Goal: Task Accomplishment & Management: Use online tool/utility

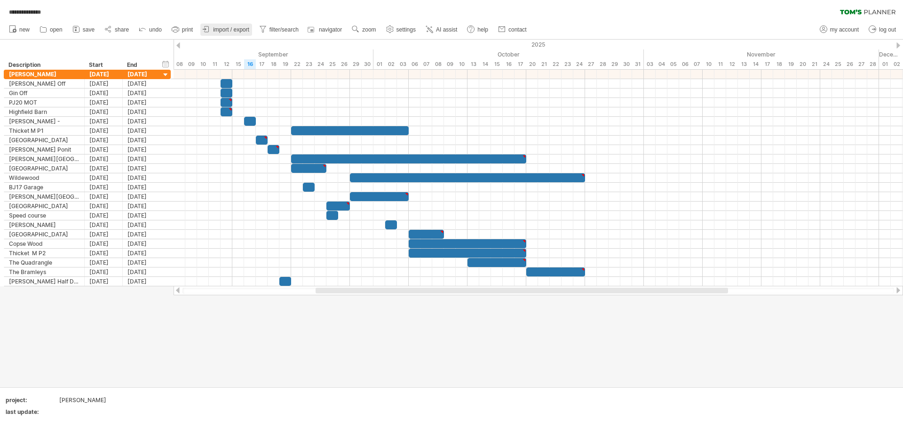
click at [213, 29] on link "import / export" at bounding box center [226, 30] width 52 height 12
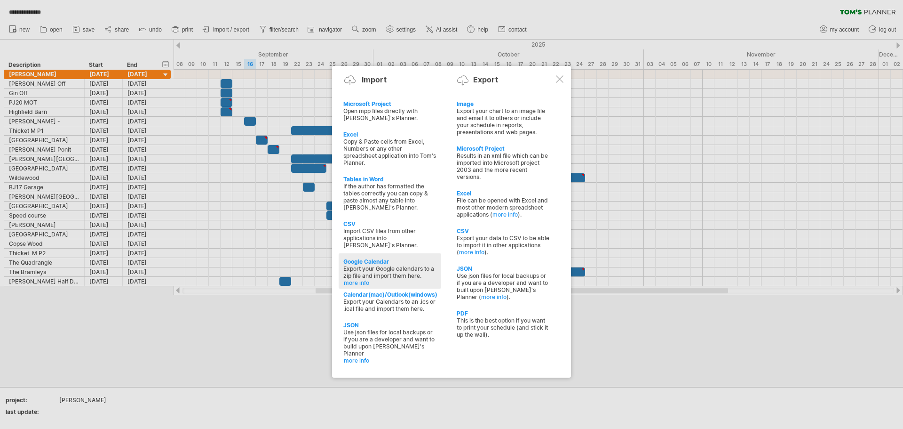
click at [348, 279] on link "more info" at bounding box center [390, 282] width 93 height 7
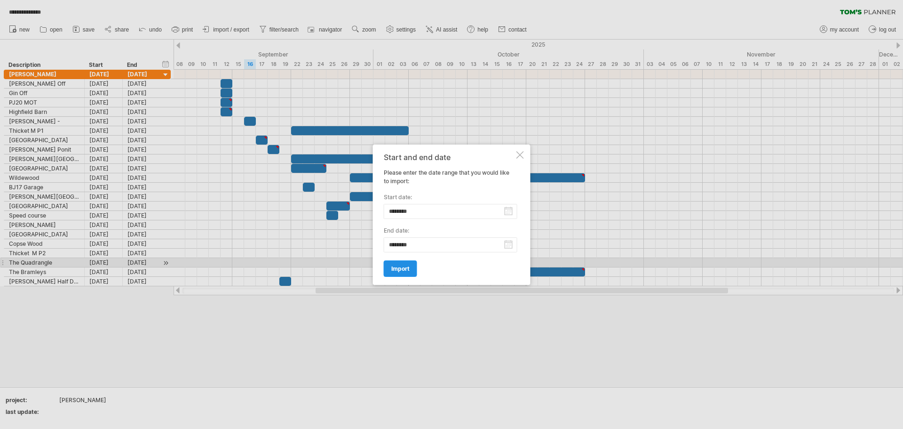
click at [404, 266] on span "import" at bounding box center [400, 268] width 18 height 7
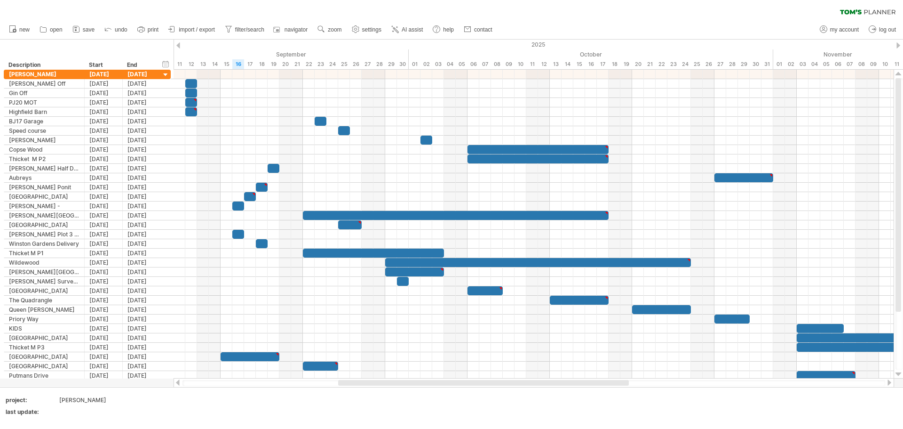
drag, startPoint x: 328, startPoint y: 381, endPoint x: 400, endPoint y: 384, distance: 72.0
click at [400, 384] on div at bounding box center [483, 383] width 291 height 6
click at [625, 19] on div "clear filter reapply filter" at bounding box center [451, 10] width 903 height 20
click at [653, 381] on div at bounding box center [534, 383] width 703 height 6
click at [652, 385] on div at bounding box center [534, 383] width 703 height 6
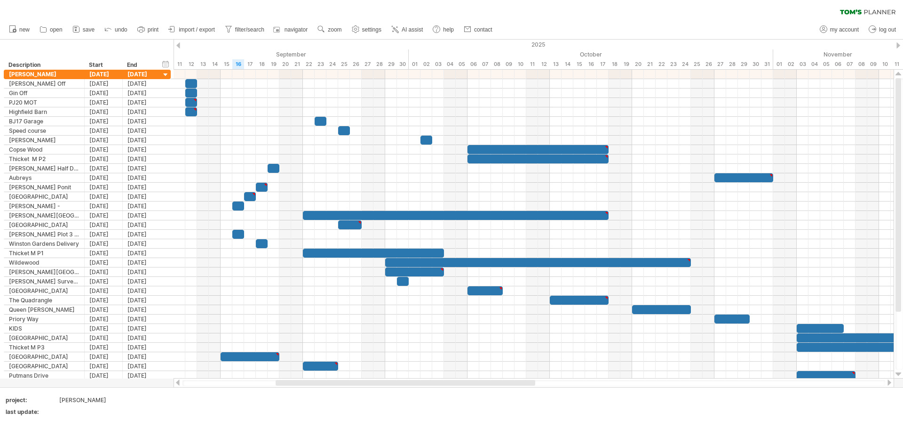
click at [652, 385] on div at bounding box center [534, 383] width 703 height 6
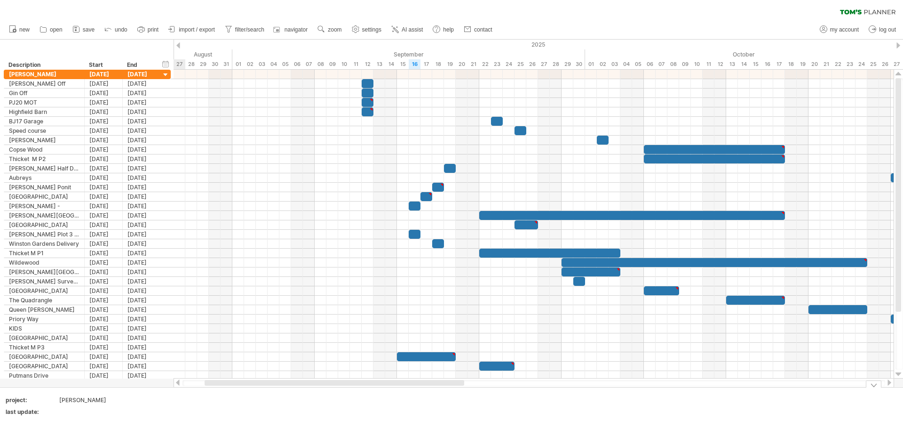
drag, startPoint x: 528, startPoint y: 382, endPoint x: 457, endPoint y: 393, distance: 71.9
click at [457, 393] on div "Trying to reach [DOMAIN_NAME] Connected again... processing file clear filter" at bounding box center [451, 214] width 903 height 429
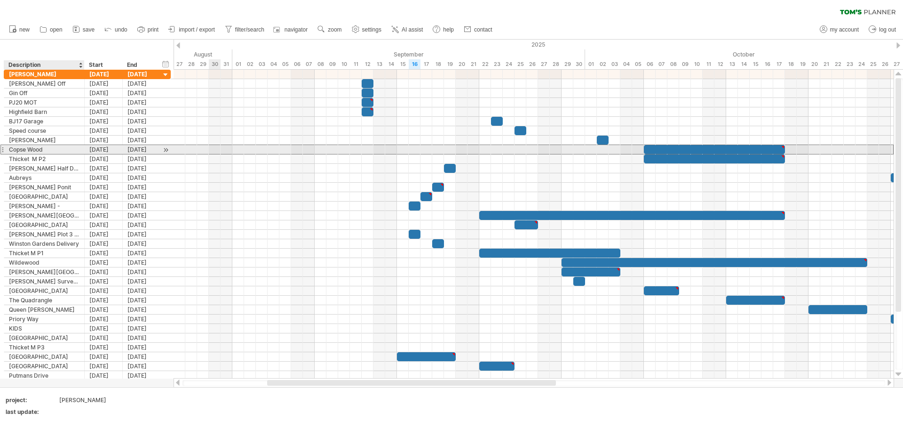
click at [43, 146] on div "Copse Wood" at bounding box center [44, 149] width 71 height 9
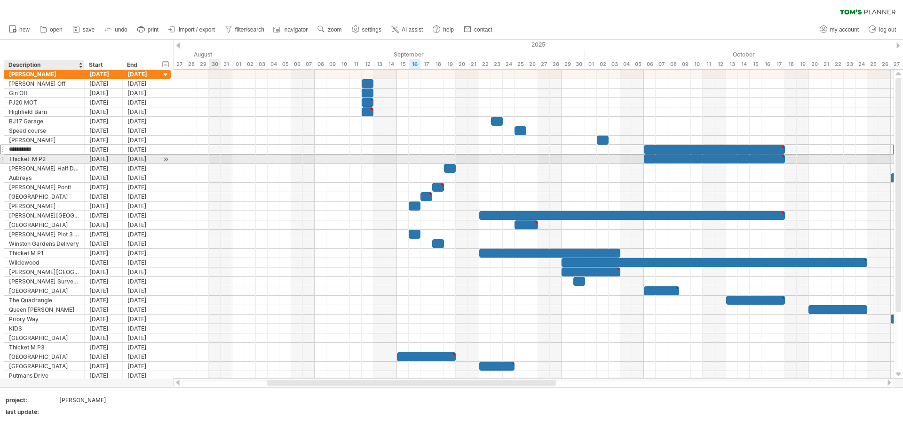
click at [43, 159] on div "Thicket M P2" at bounding box center [44, 158] width 71 height 9
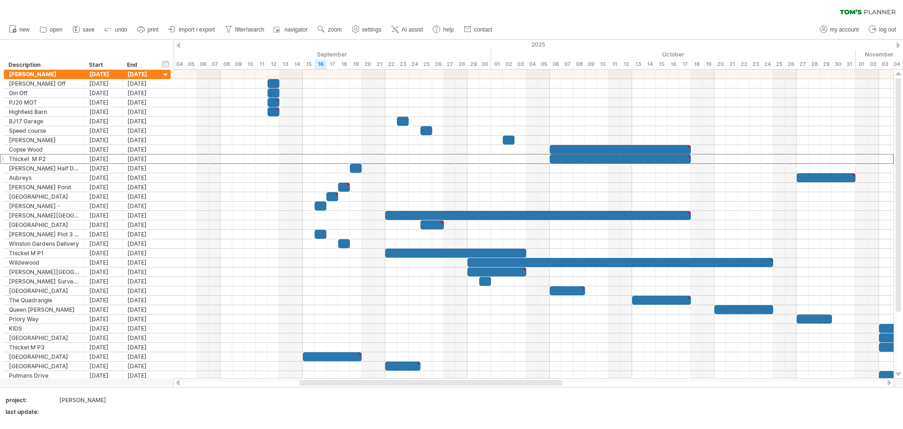
drag, startPoint x: 516, startPoint y: 386, endPoint x: 451, endPoint y: 379, distance: 65.2
click at [452, 382] on div at bounding box center [431, 383] width 263 height 6
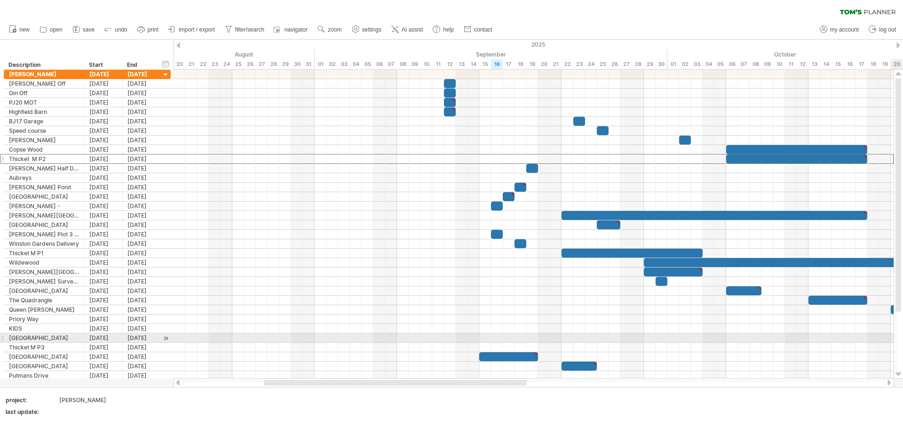
drag, startPoint x: 902, startPoint y: 282, endPoint x: 896, endPoint y: 342, distance: 60.1
click at [896, 342] on div at bounding box center [900, 223] width 8 height 291
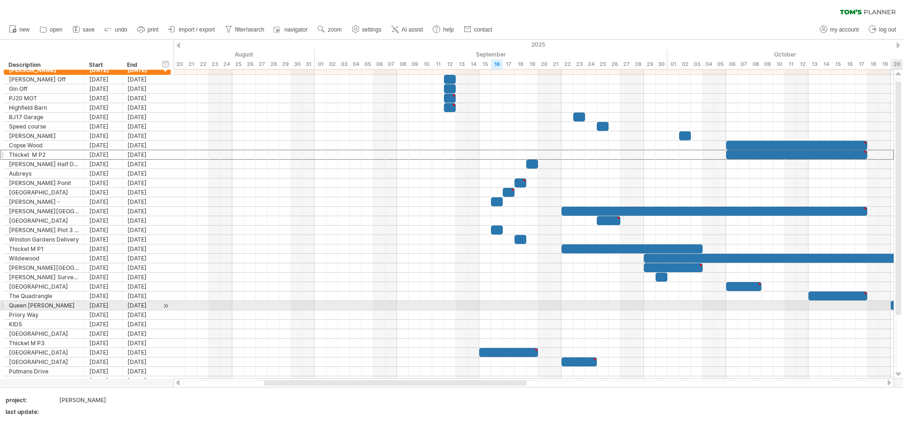
click at [903, 308] on div at bounding box center [900, 223] width 8 height 291
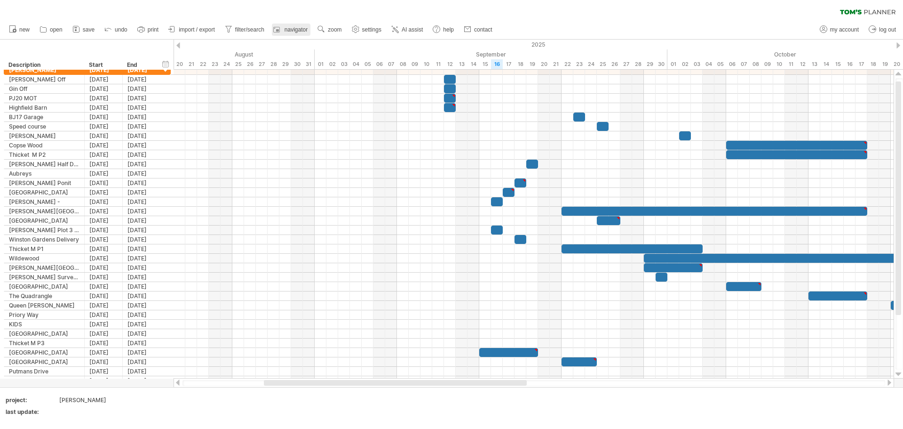
click at [279, 27] on icon at bounding box center [276, 30] width 7 height 6
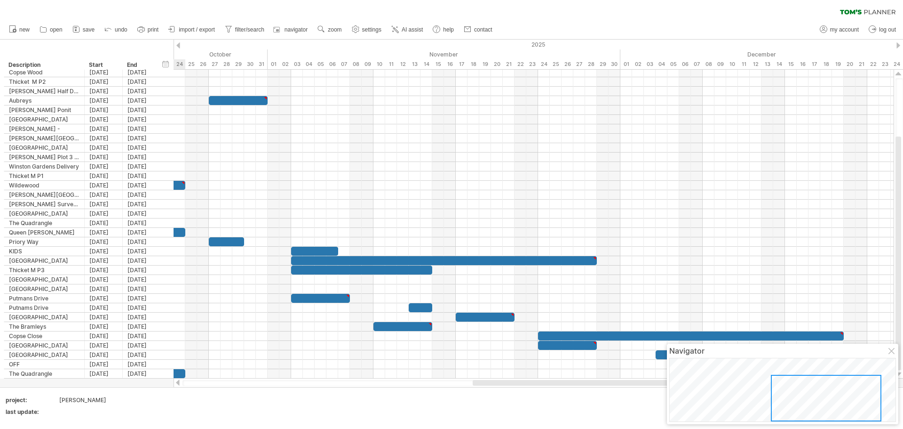
click at [822, 410] on div at bounding box center [826, 397] width 111 height 47
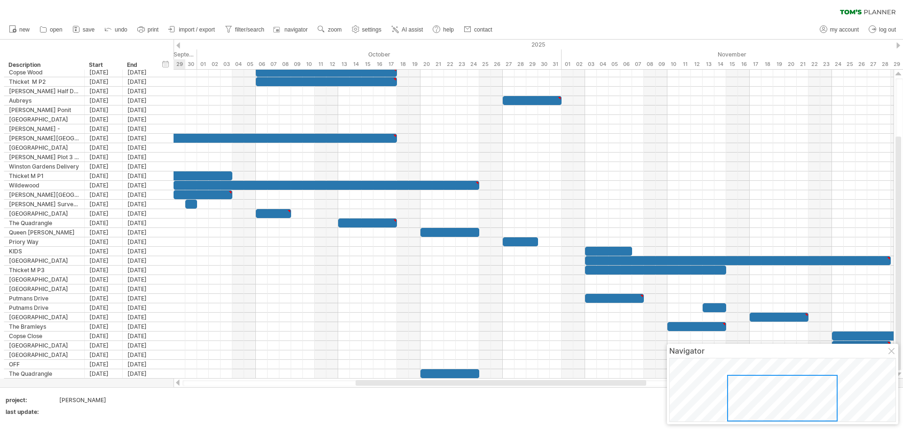
drag, startPoint x: 779, startPoint y: 402, endPoint x: 855, endPoint y: 374, distance: 81.1
click at [838, 380] on div at bounding box center [782, 397] width 111 height 47
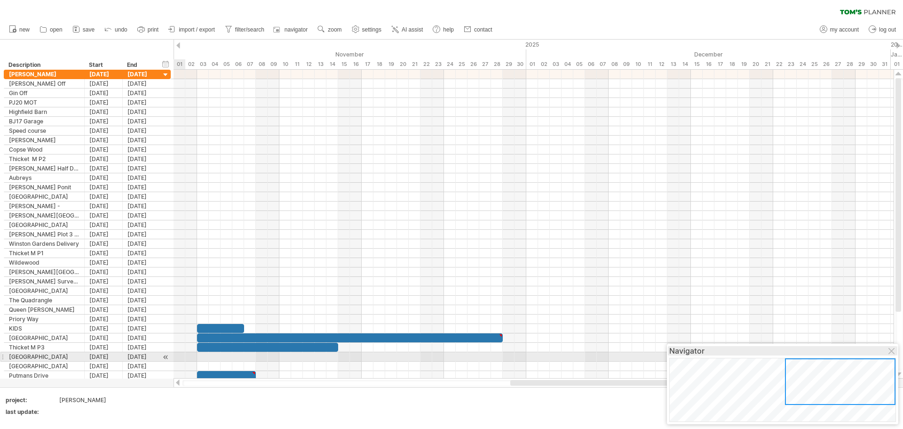
click at [889, 353] on div "Navigator" at bounding box center [782, 350] width 227 height 9
click at [890, 353] on div at bounding box center [893, 352] width 8 height 8
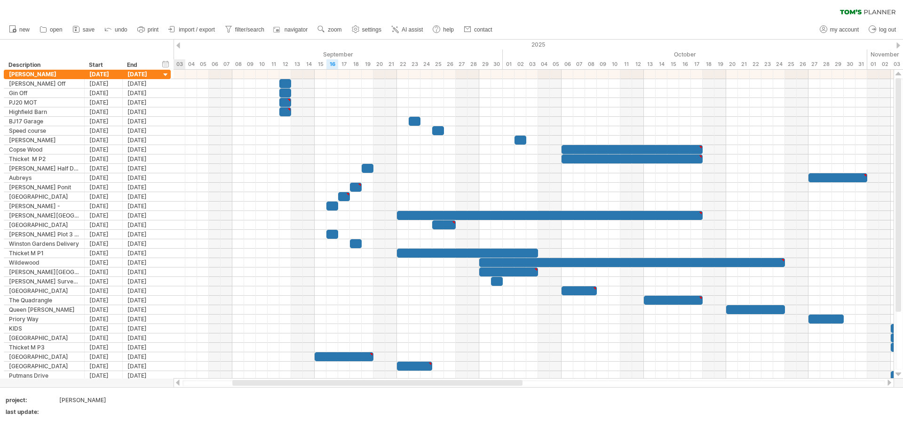
drag, startPoint x: 405, startPoint y: 382, endPoint x: 235, endPoint y: 377, distance: 169.9
click at [246, 384] on div at bounding box center [377, 383] width 290 height 6
